Goal: Task Accomplishment & Management: Manage account settings

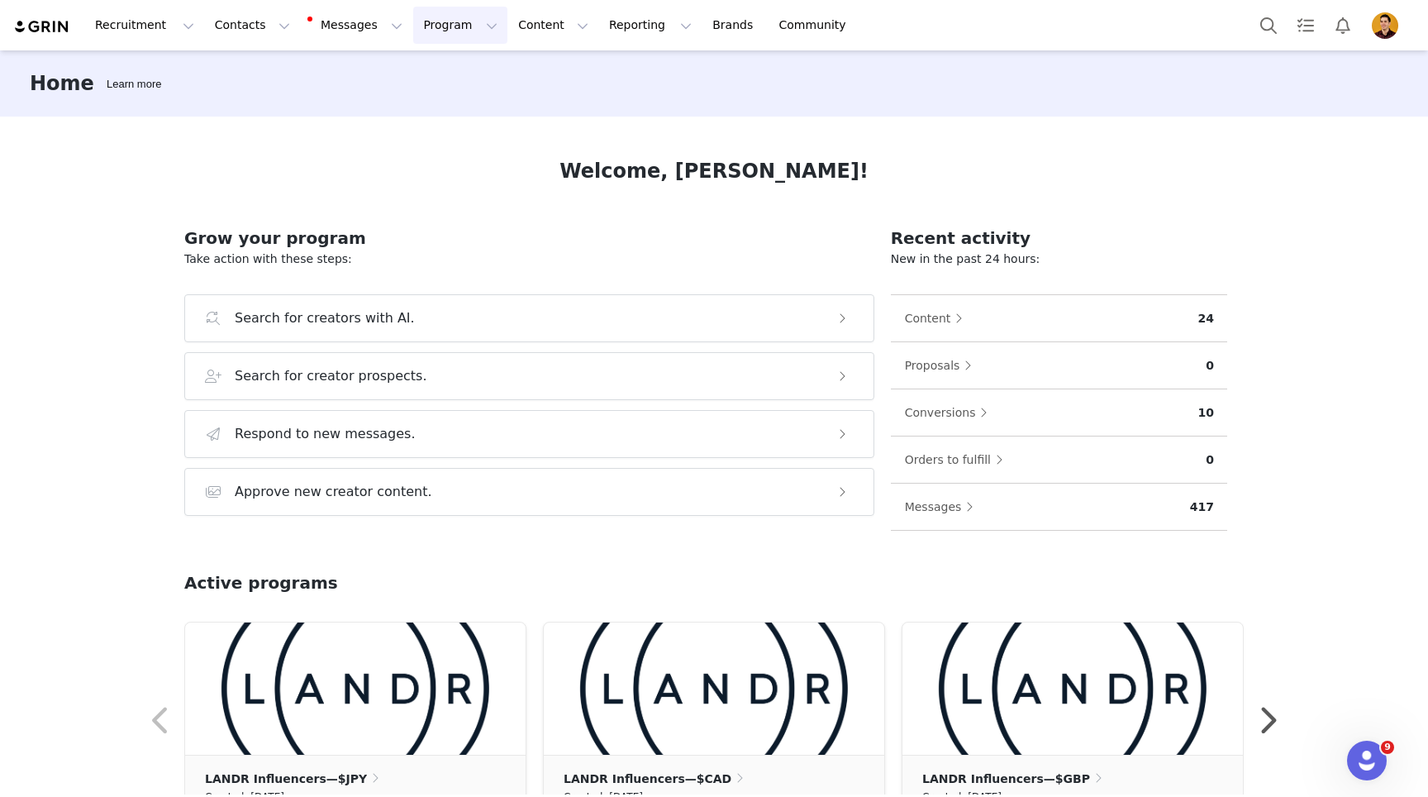
click at [450, 27] on button "Program Program" at bounding box center [460, 25] width 94 height 37
click at [245, 27] on button "Contacts Contacts" at bounding box center [252, 25] width 95 height 37
click at [249, 74] on p "Creators" at bounding box center [232, 72] width 50 height 17
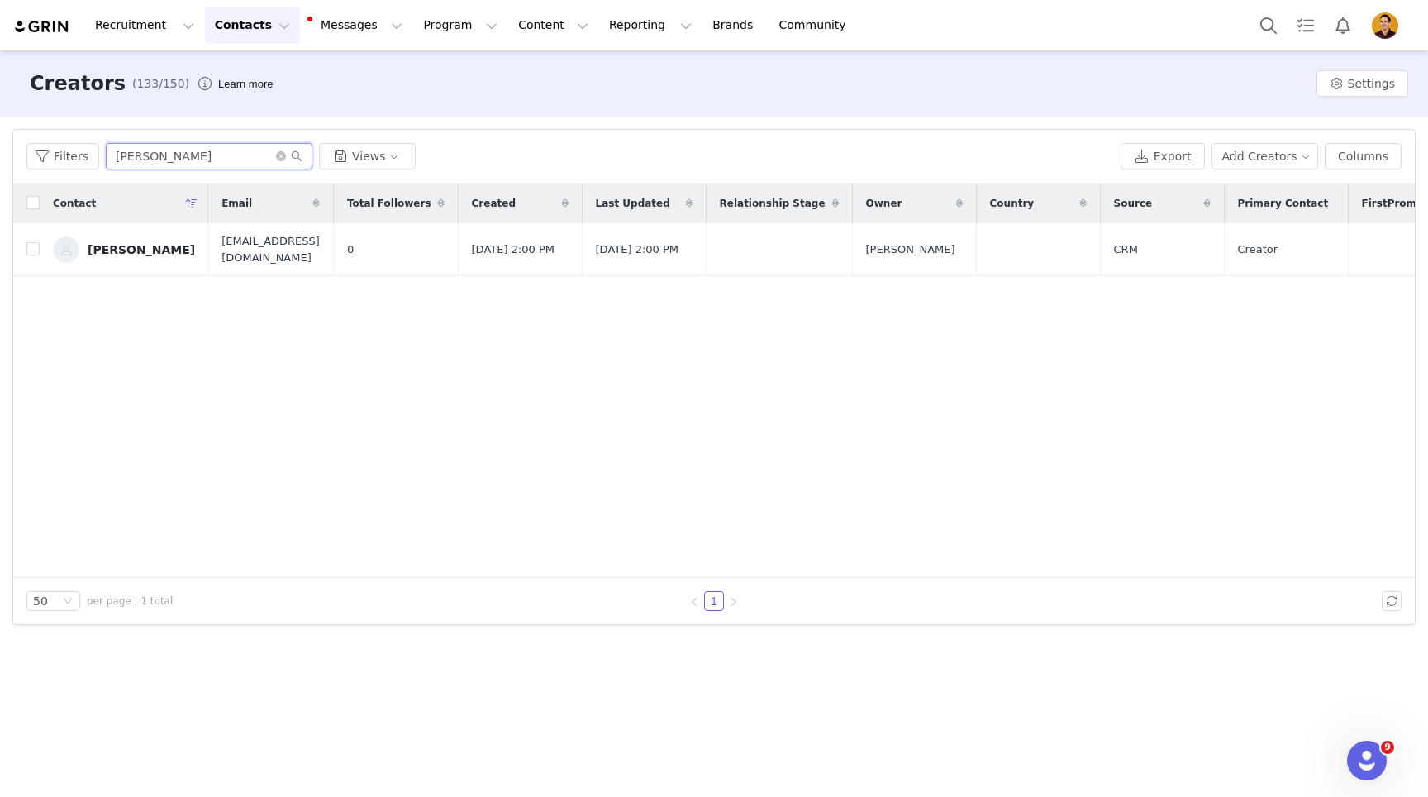
click at [169, 160] on input "[PERSON_NAME]" at bounding box center [209, 156] width 207 height 26
drag, startPoint x: 102, startPoint y: 155, endPoint x: 68, endPoint y: 155, distance: 34.7
click at [68, 155] on div "Filters [PERSON_NAME] Views" at bounding box center [570, 156] width 1088 height 26
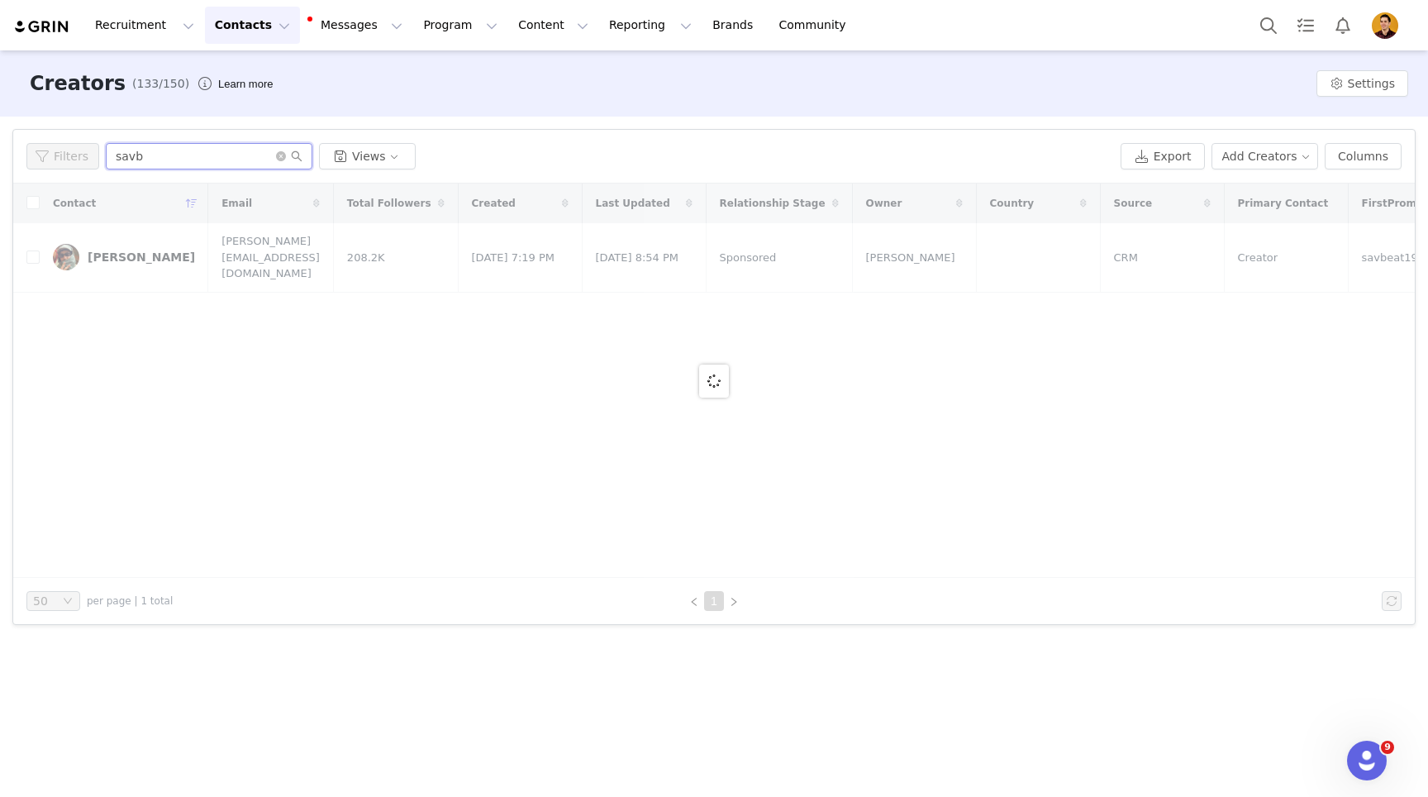
type input "savb"
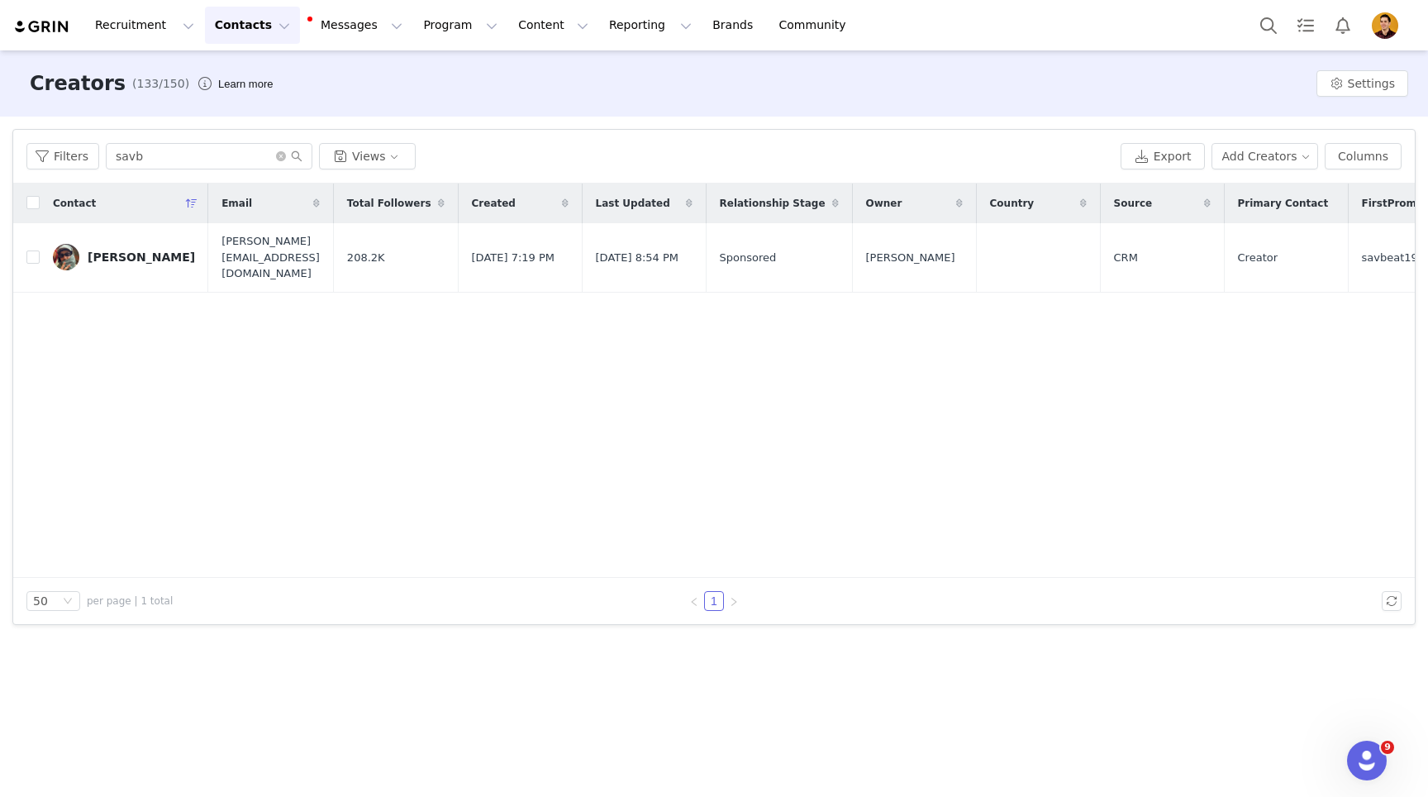
click at [107, 250] on div "[PERSON_NAME]" at bounding box center [141, 256] width 107 height 13
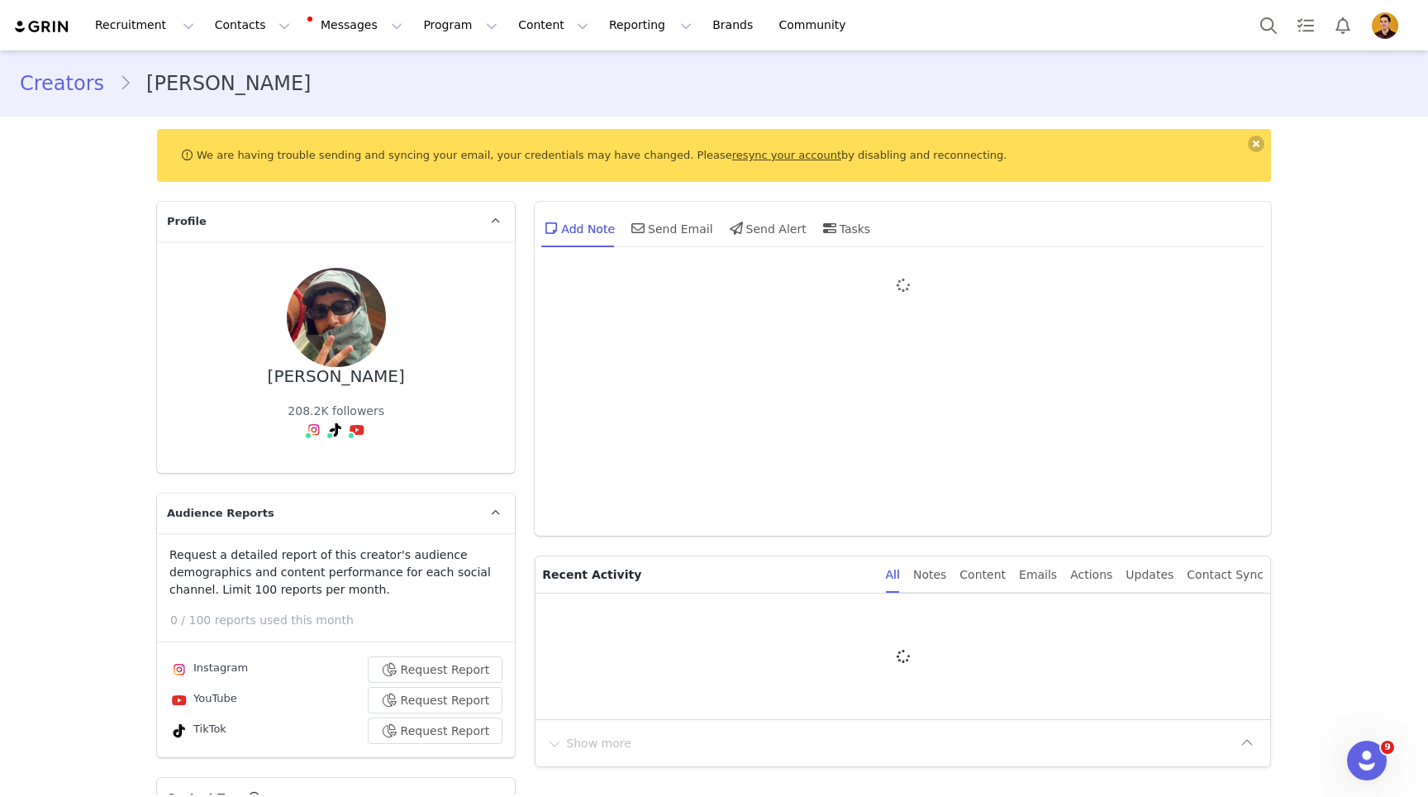
type input "+1 ([GEOGRAPHIC_DATA])"
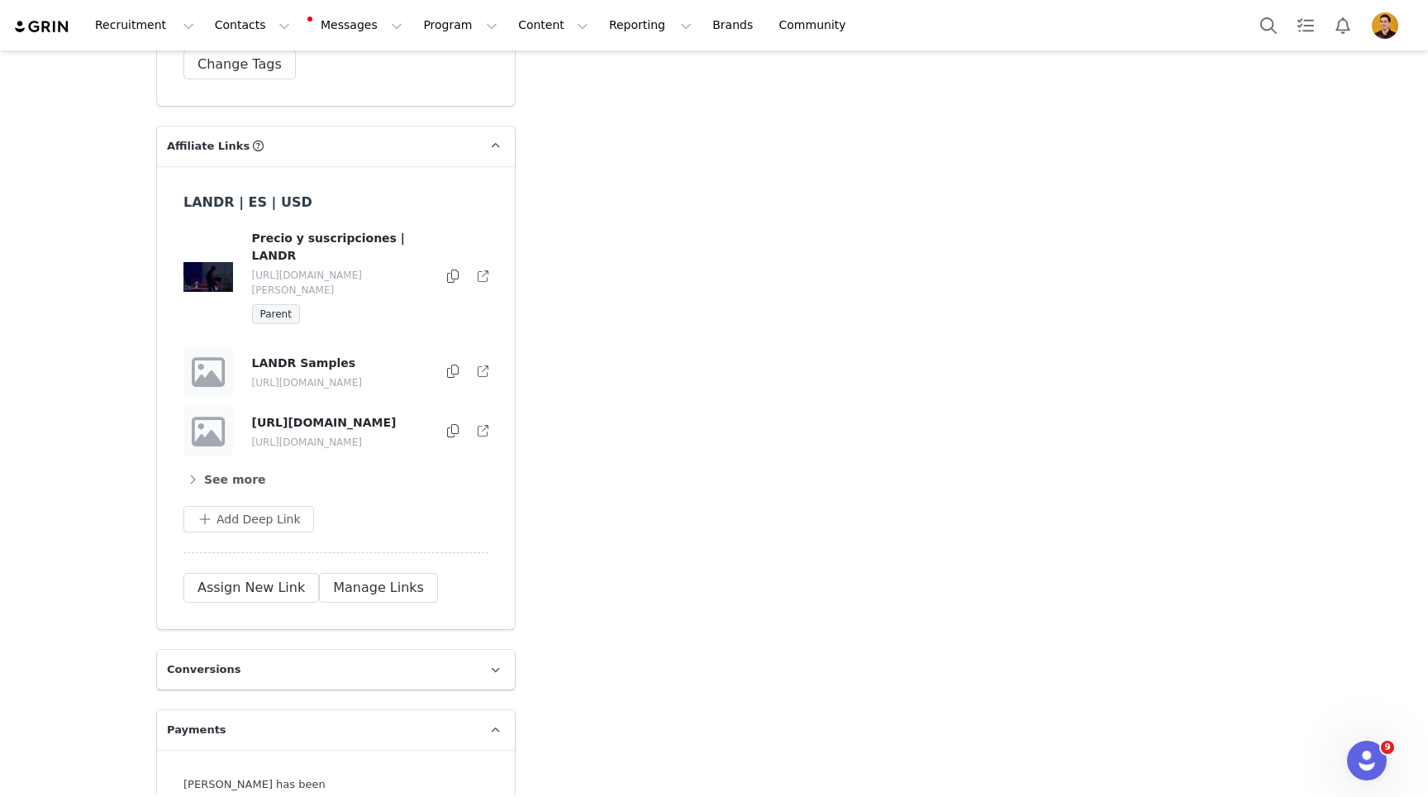
scroll to position [4222, 0]
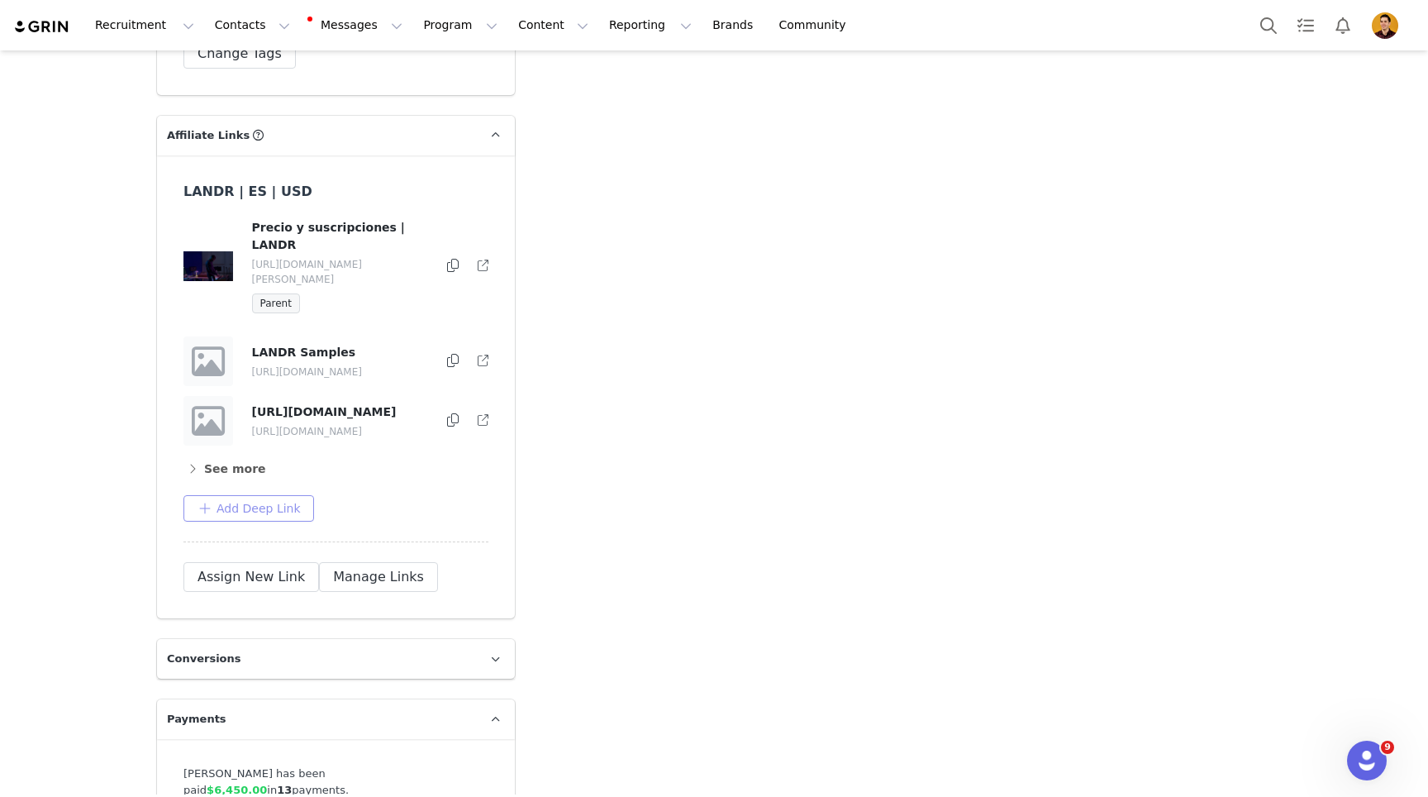
click at [260, 495] on button "Add Deep Link" at bounding box center [248, 508] width 131 height 26
click at [286, 562] on input "text" at bounding box center [329, 575] width 264 height 26
paste input "[URL][DOMAIN_NAME]"
type input "[URL][DOMAIN_NAME]"
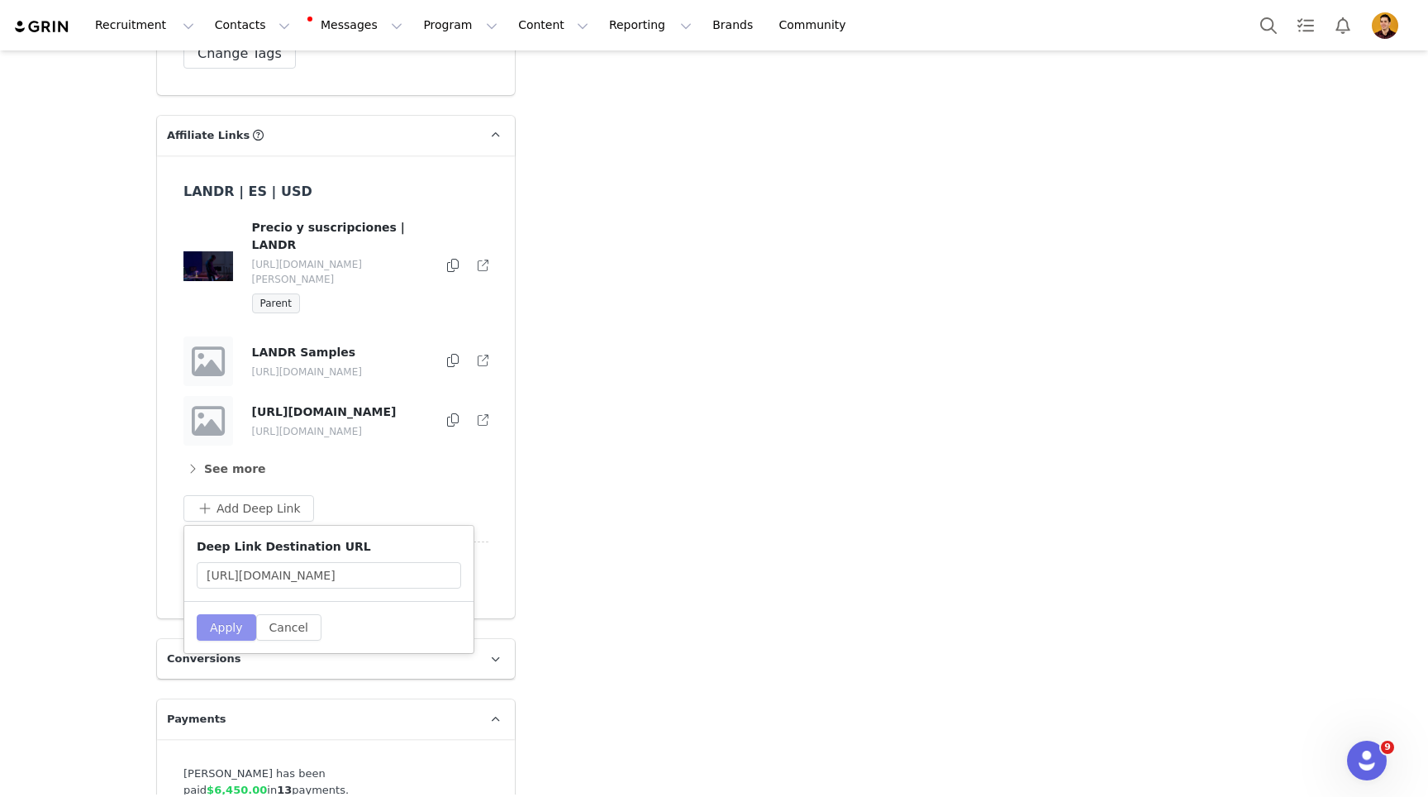
scroll to position [0, 0]
click at [223, 614] on button "Apply" at bounding box center [227, 627] width 60 height 26
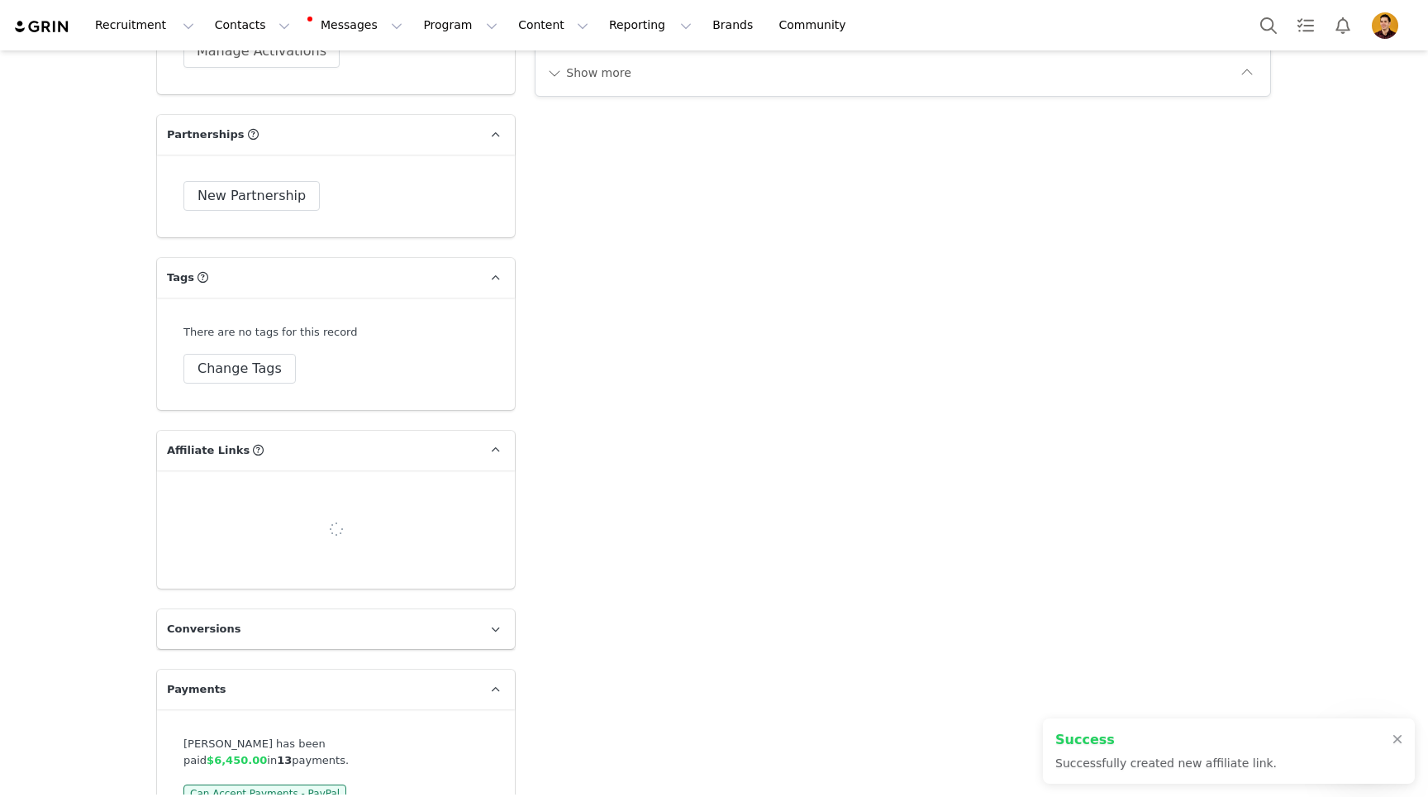
scroll to position [4222, 0]
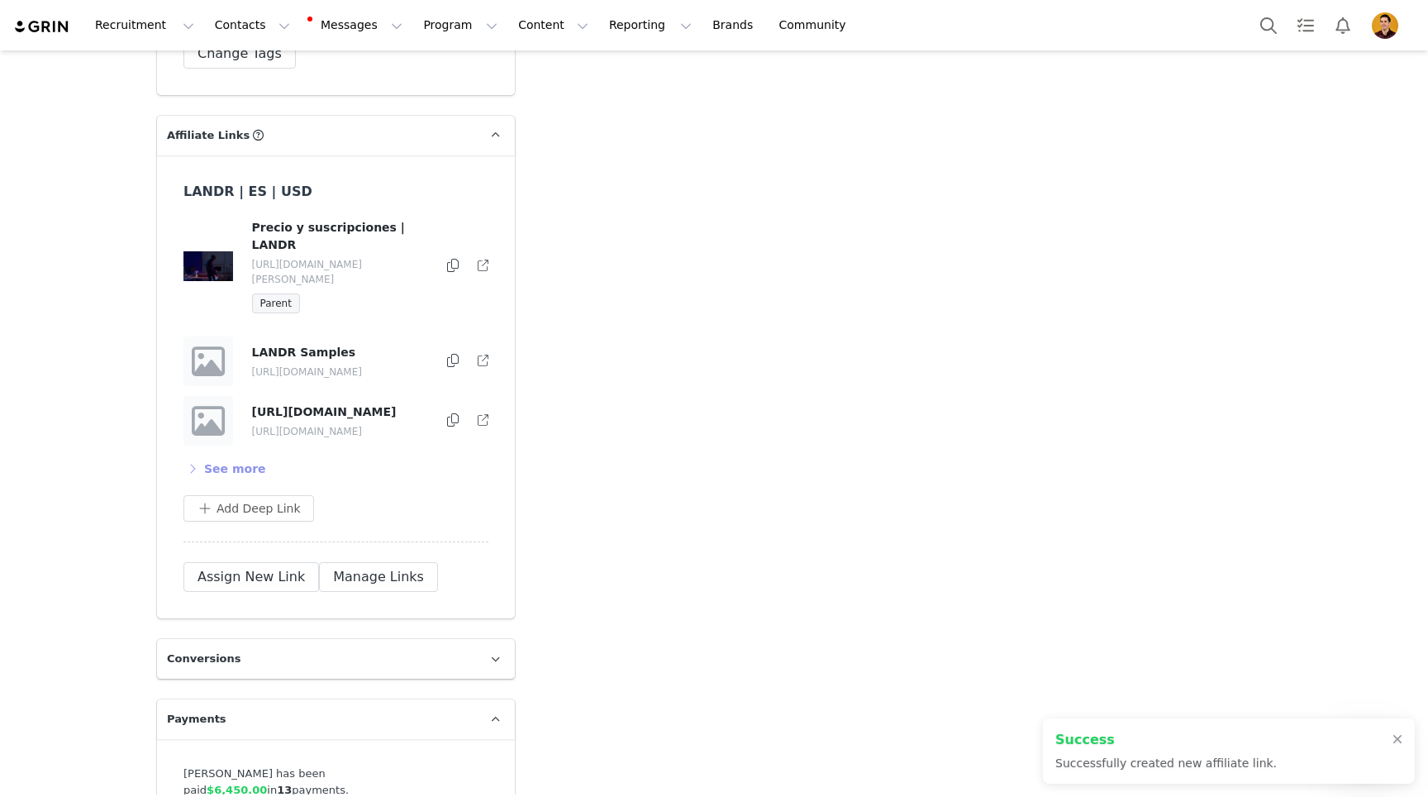
click at [215, 455] on button "See more" at bounding box center [224, 468] width 83 height 26
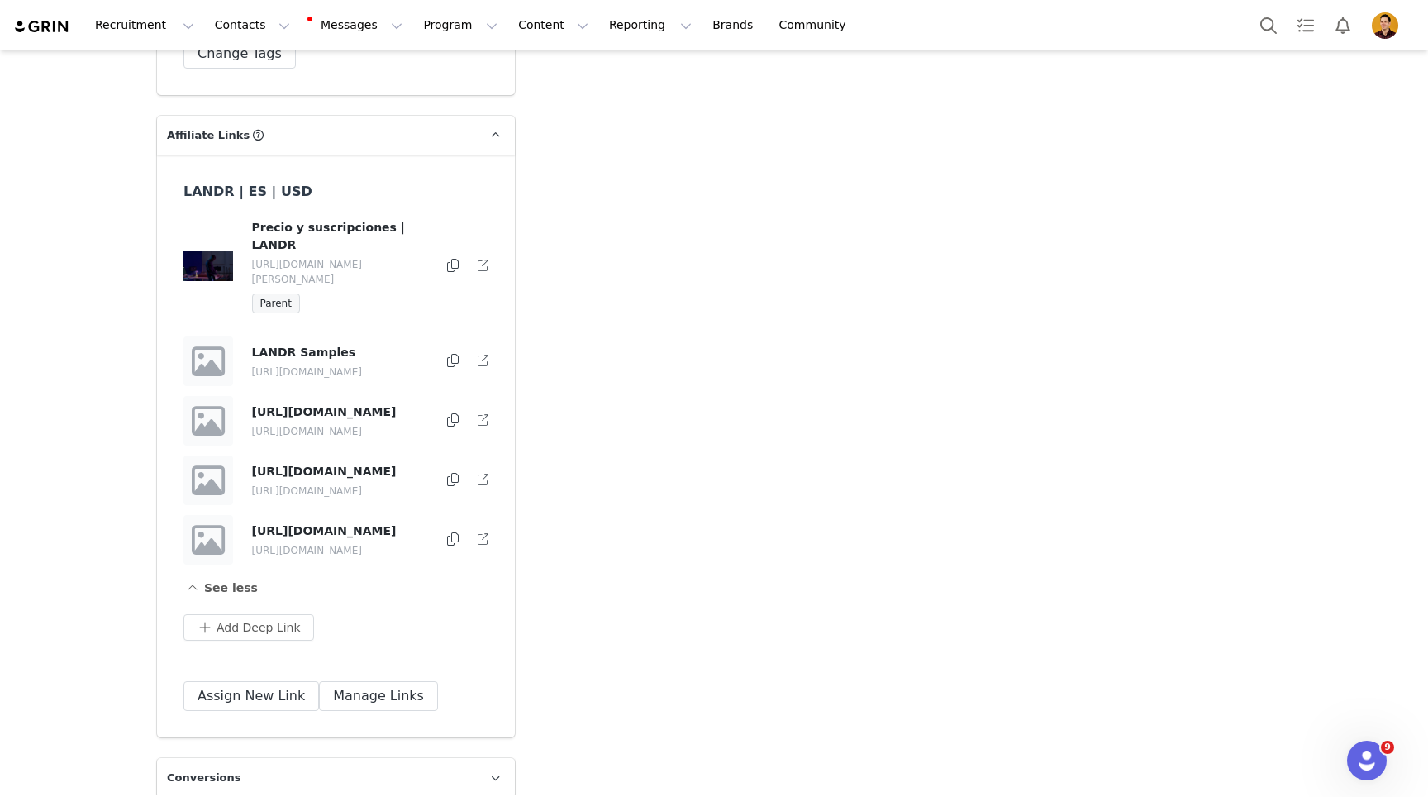
click at [451, 532] on icon at bounding box center [453, 538] width 12 height 13
